Goal: Find specific page/section: Find specific page/section

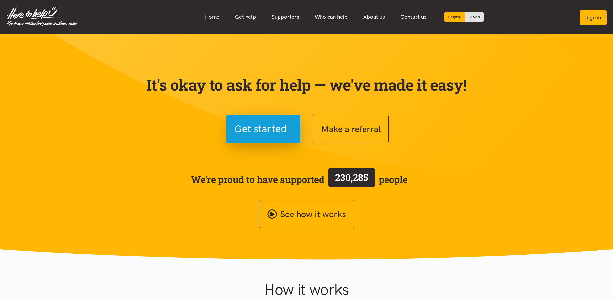
click at [586, 10] on button "Sign in" at bounding box center [593, 17] width 27 height 15
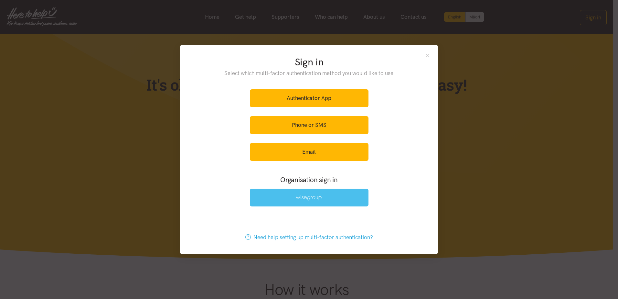
click at [314, 195] on img at bounding box center [309, 197] width 26 height 5
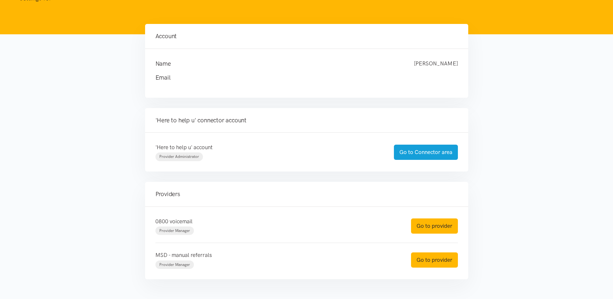
scroll to position [39, 0]
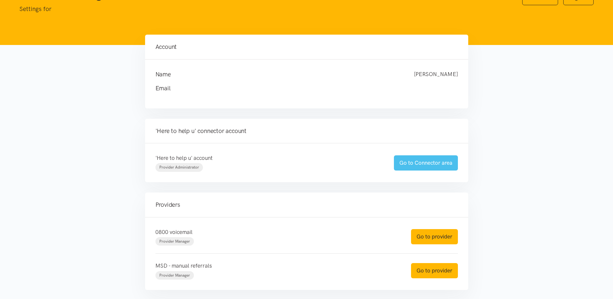
click at [427, 167] on link "Go to Connector area" at bounding box center [426, 162] width 64 height 15
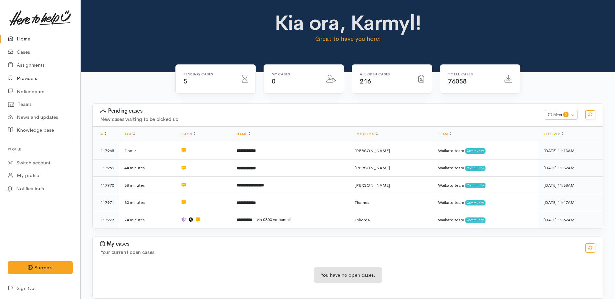
click at [27, 81] on link "Providers" at bounding box center [40, 78] width 80 height 13
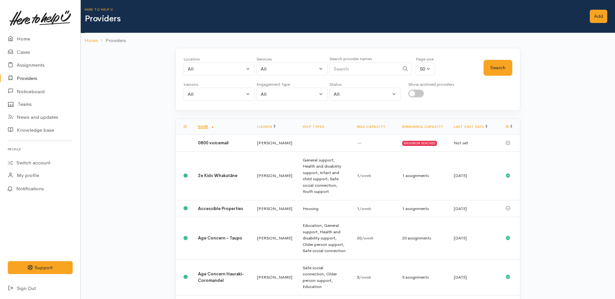
click at [378, 72] on input "Search" at bounding box center [365, 68] width 70 height 13
type input "Hone Kopa"
click at [374, 72] on input "Hone Kopa" at bounding box center [365, 68] width 70 height 13
click at [499, 76] on div "Search" at bounding box center [498, 67] width 29 height 23
click at [497, 70] on button "Search" at bounding box center [498, 68] width 29 height 16
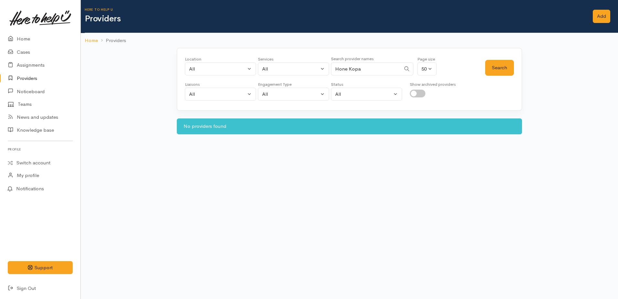
click at [359, 67] on input "Hone Kopa" at bounding box center [366, 68] width 70 height 13
drag, startPoint x: 363, startPoint y: 68, endPoint x: 326, endPoint y: 64, distance: 37.0
click at [326, 64] on div "Location All Tauranga Eastern Bay of Plenty - other Kawerau Ōhope Ōpōtiki Whaka…" at bounding box center [335, 67] width 300 height 23
type input "Hone"
click at [27, 77] on link "Providers" at bounding box center [40, 78] width 80 height 13
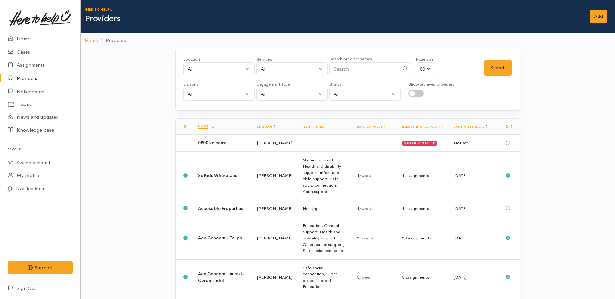
click at [337, 70] on input "Search" at bounding box center [365, 68] width 70 height 13
type input "Kaitiaki"
click at [489, 65] on button "Search" at bounding box center [498, 68] width 29 height 16
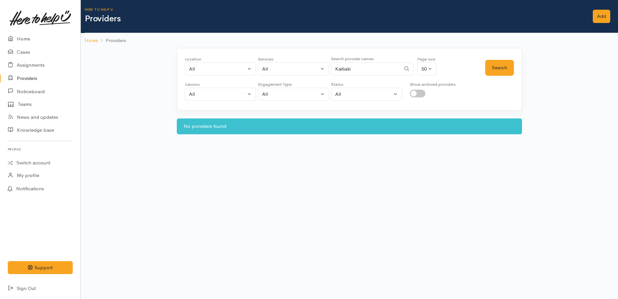
drag, startPoint x: 361, startPoint y: 66, endPoint x: 316, endPoint y: 60, distance: 44.6
click at [317, 61] on div "Location All [GEOGRAPHIC_DATA] Eastern Bay of Plenty - other Kawerau Ōhope Ōpōt…" at bounding box center [335, 67] width 300 height 23
